Goal: Task Accomplishment & Management: Manage account settings

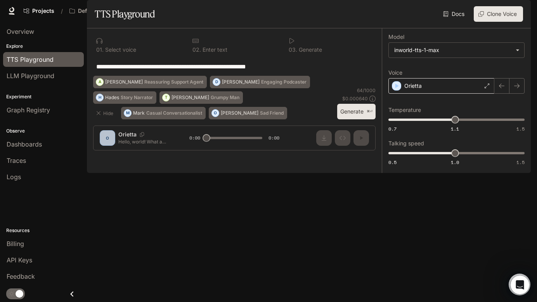
click at [448, 94] on div "Orietta" at bounding box center [441, 86] width 106 height 16
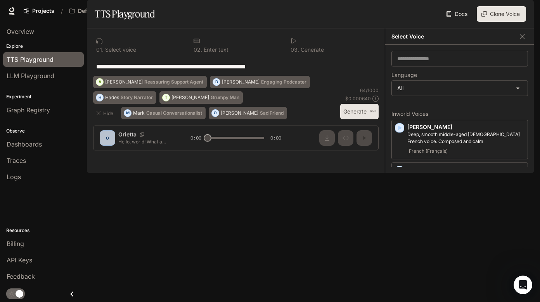
scroll to position [37, 0]
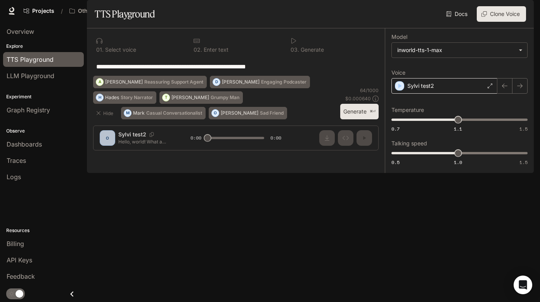
click at [439, 94] on div "Sylvi test2" at bounding box center [445, 86] width 106 height 16
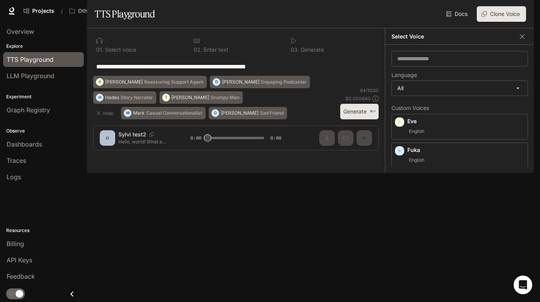
click at [322, 22] on div "Docs Voices Clone Voice" at bounding box center [342, 14] width 368 height 16
click at [197, 22] on div "Docs Voices Clone Voice" at bounding box center [342, 14] width 368 height 16
click at [26, 260] on span "API Keys" at bounding box center [20, 259] width 26 height 9
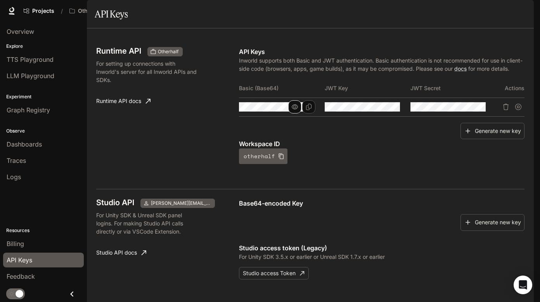
click at [292, 110] on icon "button" at bounding box center [295, 107] width 6 height 6
click at [378, 110] on icon "button" at bounding box center [381, 107] width 6 height 6
click at [463, 110] on icon "button" at bounding box center [466, 107] width 6 height 6
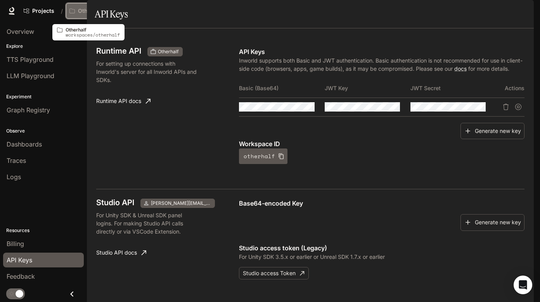
click at [93, 6] on button "Otherhalf" at bounding box center [90, 11] width 49 height 16
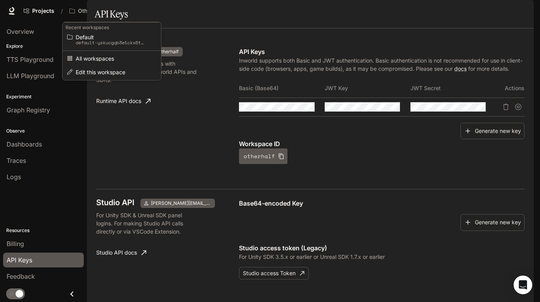
click at [169, 15] on div "Open workspace menu" at bounding box center [270, 151] width 540 height 302
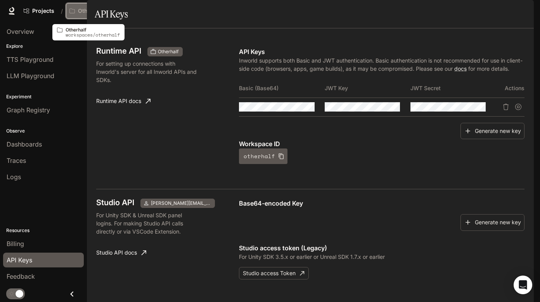
click at [110, 12] on icon "Open workspace menu" at bounding box center [108, 10] width 5 height 5
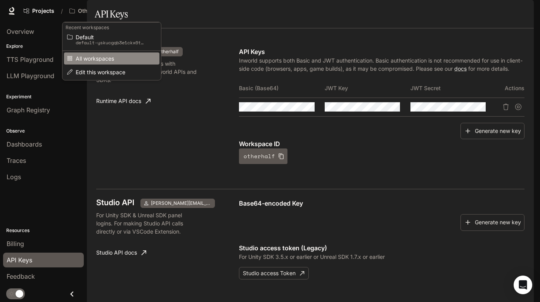
click at [91, 57] on span "All workspaces" at bounding box center [111, 58] width 70 height 6
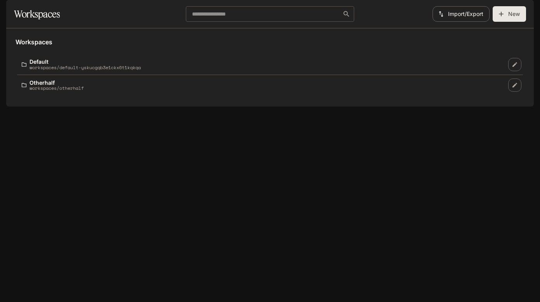
click at [236, 106] on div "Workspaces Default workspaces/default-yskucgqb3e1ckx6t1kqkqa Otherhalf workspac…" at bounding box center [270, 67] width 528 height 78
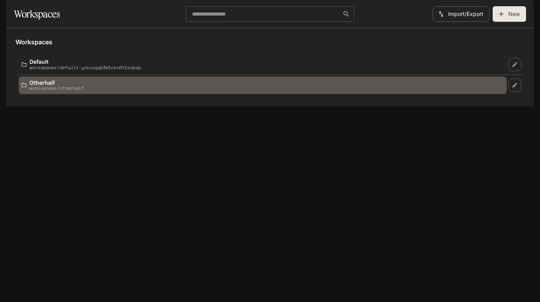
click at [48, 90] on p "workspaces/otherhalf" at bounding box center [56, 87] width 54 height 5
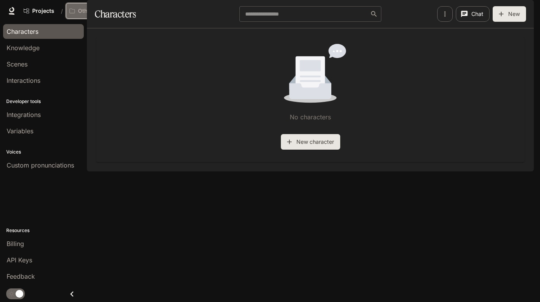
click at [98, 11] on p "Otherhalf" at bounding box center [90, 11] width 25 height 7
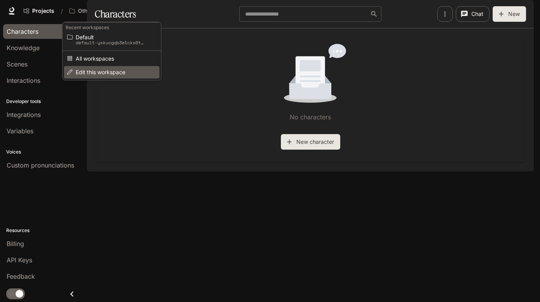
click at [97, 71] on span "Edit this workspace" at bounding box center [111, 72] width 70 height 6
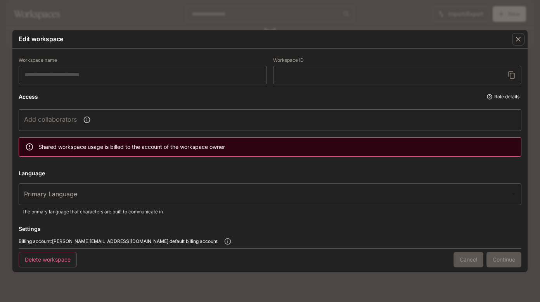
type input "*********"
type input "*****"
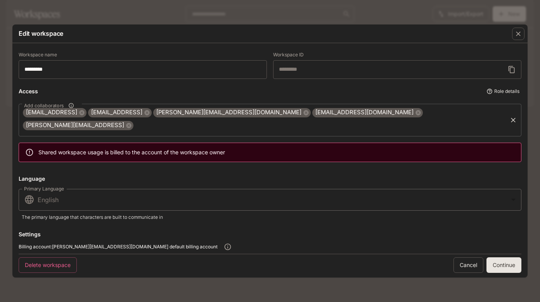
click at [392, 118] on input "Add collaborators" at bounding box center [320, 125] width 372 height 15
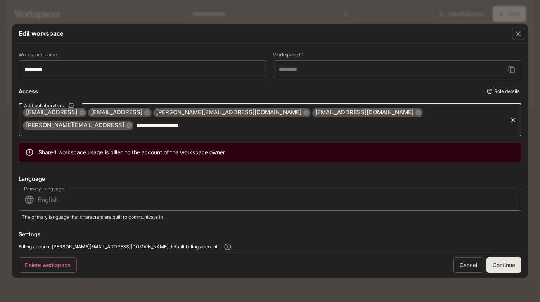
type input "**********"
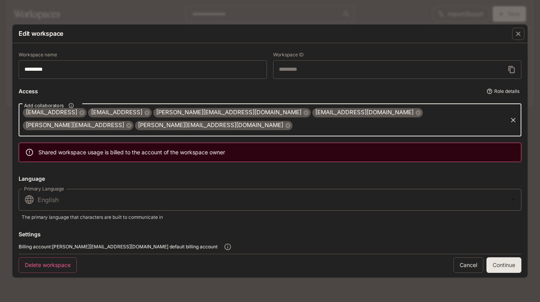
click at [502, 261] on button "Continue" at bounding box center [504, 265] width 35 height 16
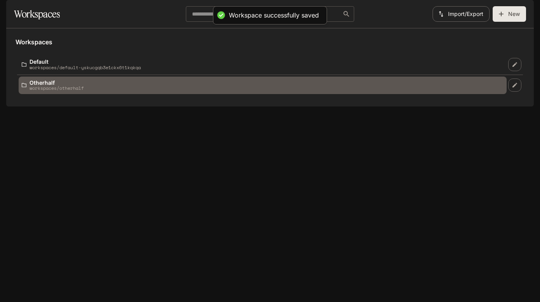
click at [59, 90] on p "workspaces/otherhalf" at bounding box center [56, 87] width 54 height 5
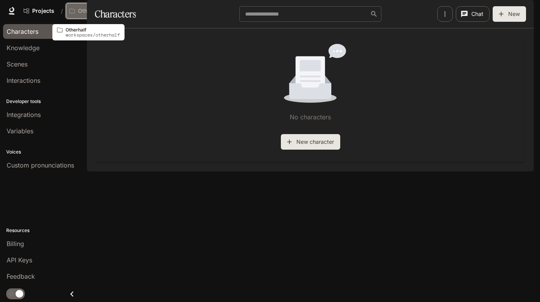
click at [96, 10] on p "Otherhalf" at bounding box center [90, 11] width 25 height 7
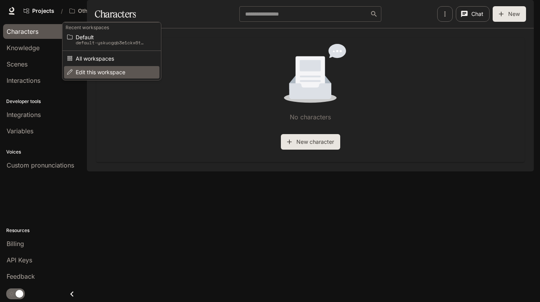
click at [92, 70] on span "Edit this workspace" at bounding box center [111, 72] width 70 height 6
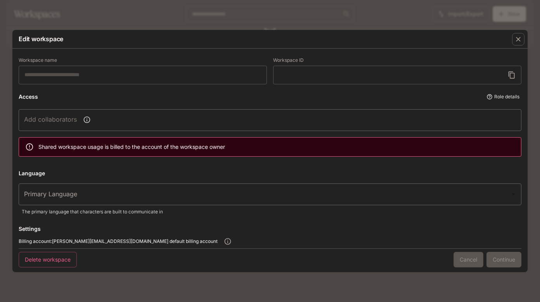
type input "*********"
type input "*****"
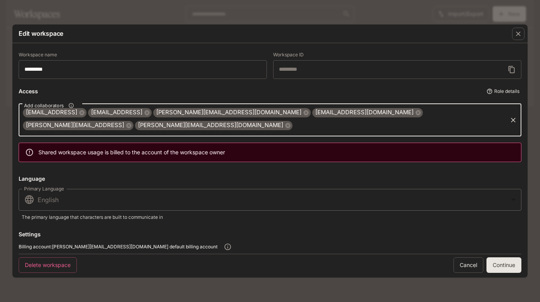
click at [442, 118] on input "Add collaborators" at bounding box center [399, 125] width 213 height 15
click at [479, 120] on input "**********" at bounding box center [399, 125] width 213 height 15
type input "**********"
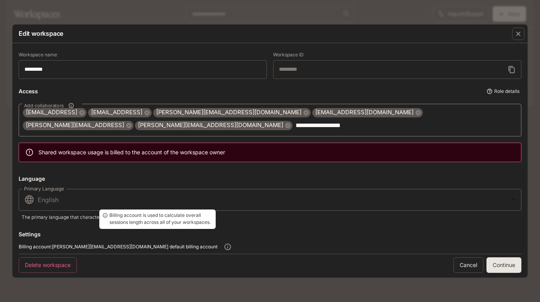
click at [505, 257] on button "Continue" at bounding box center [504, 265] width 35 height 16
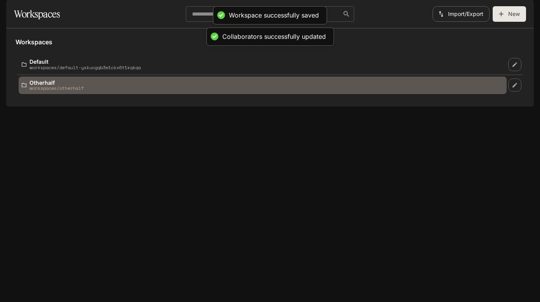
click at [70, 90] on p "workspaces/otherhalf" at bounding box center [56, 87] width 54 height 5
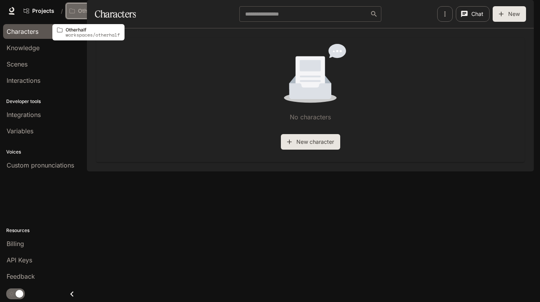
click at [103, 12] on div "Otherhalf" at bounding box center [87, 11] width 37 height 7
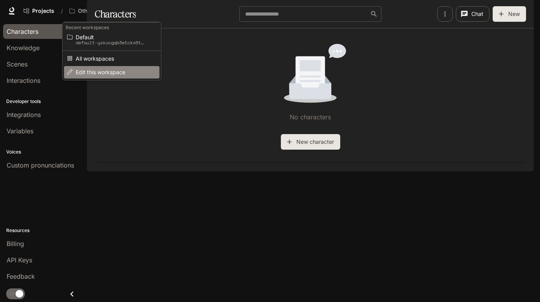
click at [105, 71] on span "Edit this workspace" at bounding box center [111, 72] width 70 height 6
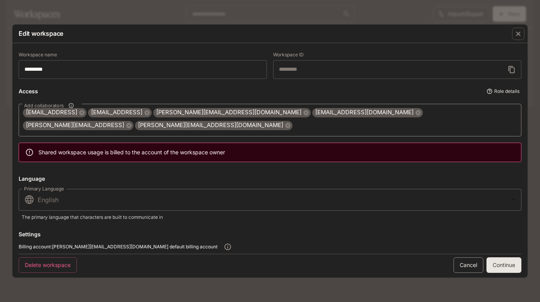
click at [461, 264] on link "Cancel" at bounding box center [469, 265] width 30 height 16
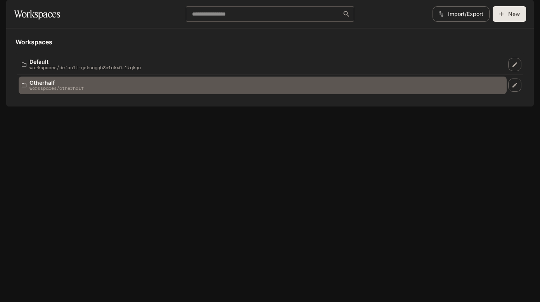
click at [50, 90] on p "workspaces/otherhalf" at bounding box center [56, 87] width 54 height 5
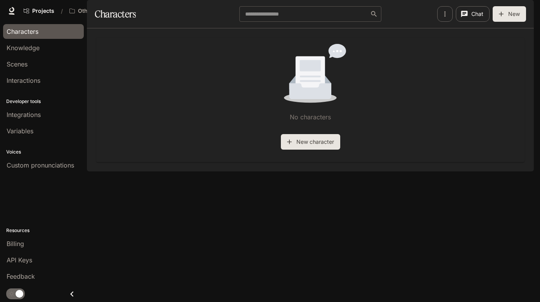
click at [119, 139] on div "No characters New character" at bounding box center [310, 100] width 416 height 112
click at [46, 3] on link "Projects" at bounding box center [39, 11] width 38 height 16
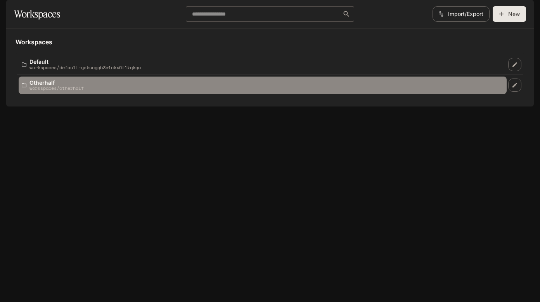
click at [50, 85] on p "Otherhalf" at bounding box center [56, 83] width 54 height 6
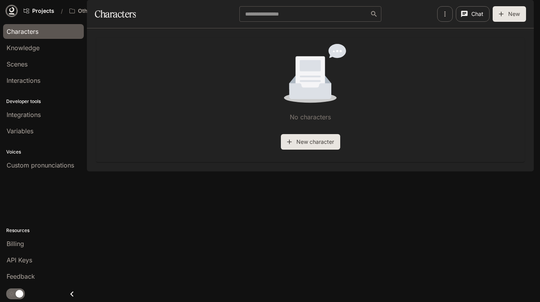
click at [12, 12] on icon at bounding box center [11, 9] width 5 height 5
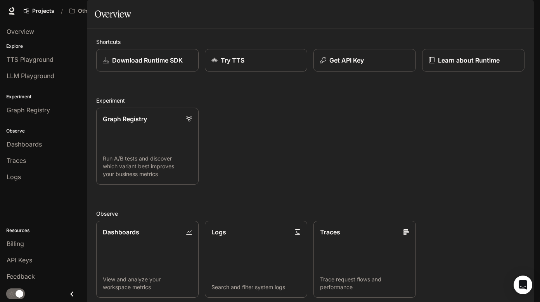
click at [272, 175] on div "Graph Registry Run A/B tests and discover which variant best improves your busi…" at bounding box center [307, 142] width 435 height 83
click at [32, 60] on span "TTS Playground" at bounding box center [30, 59] width 47 height 9
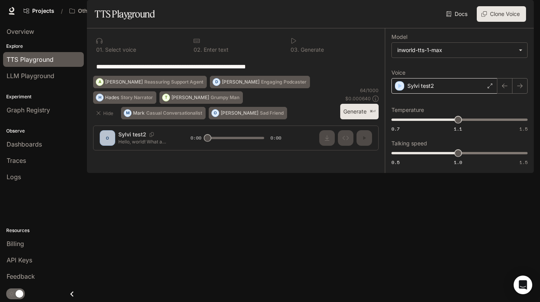
click at [440, 94] on div "Sylvi test2" at bounding box center [445, 86] width 106 height 16
